Goal: Obtain resource: Download file/media

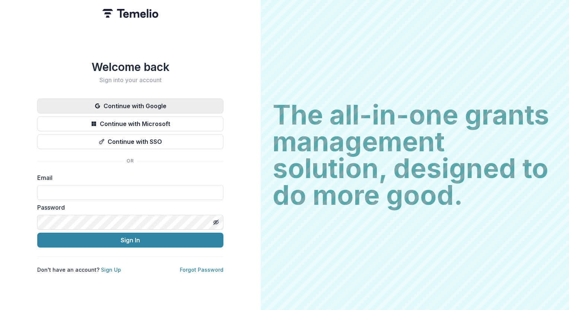
click at [139, 103] on button "Continue with Google" at bounding box center [130, 106] width 186 height 15
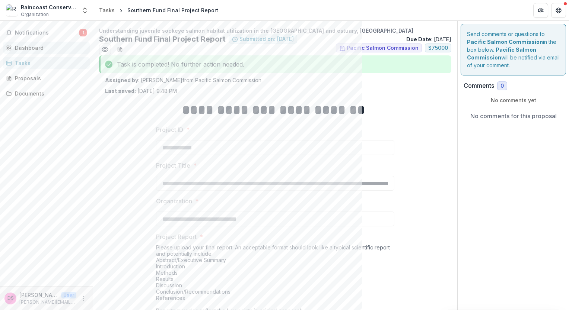
click at [42, 49] on div "Dashboard" at bounding box center [49, 48] width 69 height 8
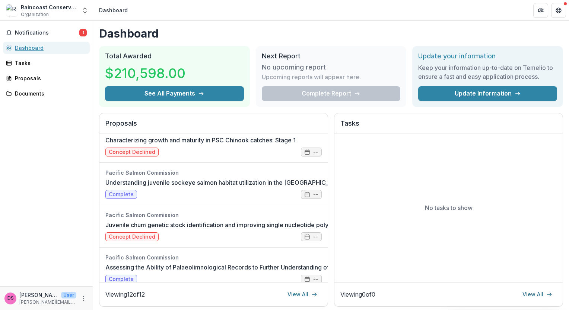
scroll to position [186, 0]
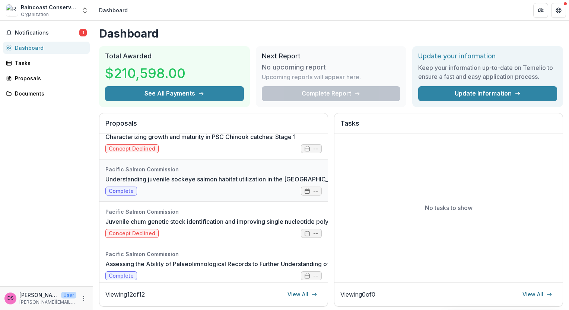
click at [270, 184] on link "Understanding juvenile sockeye salmon habitat utilization in the [GEOGRAPHIC_DA…" at bounding box center [275, 179] width 341 height 9
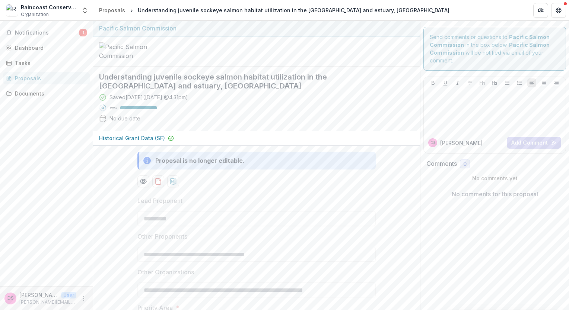
click at [154, 142] on p "Historical Grant Data (SF)" at bounding box center [132, 138] width 66 height 8
click at [158, 185] on icon "download-proposal" at bounding box center [157, 181] width 7 height 7
click at [50, 92] on div "Documents" at bounding box center [49, 94] width 69 height 8
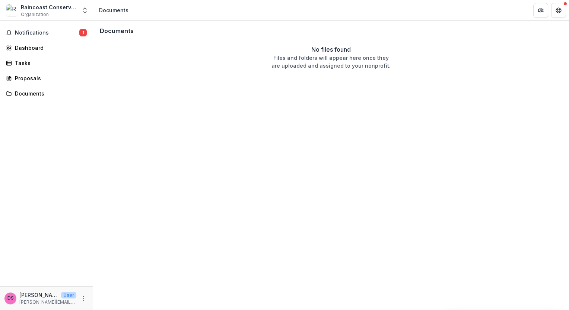
click at [290, 227] on div "Documents No files found Files and folders will appear here once they are uploa…" at bounding box center [331, 166] width 476 height 290
click at [47, 31] on span "Notifications" at bounding box center [47, 33] width 64 height 6
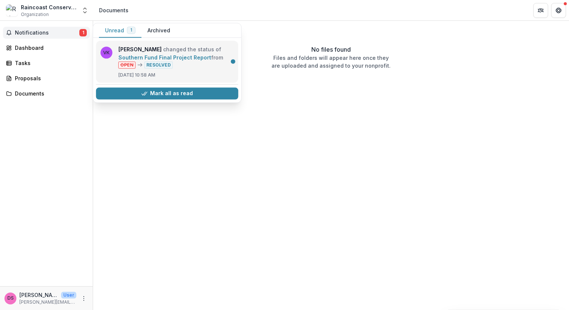
click at [160, 61] on link "Southern Fund Final Project Report" at bounding box center [164, 57] width 93 height 6
